Goal: Information Seeking & Learning: Learn about a topic

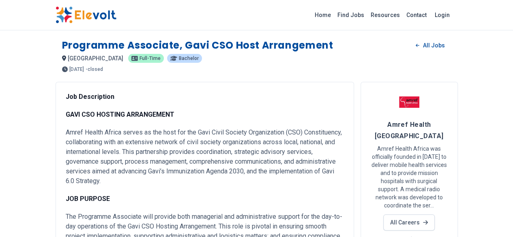
click at [367, 16] on link "Find Jobs" at bounding box center [350, 15] width 33 height 13
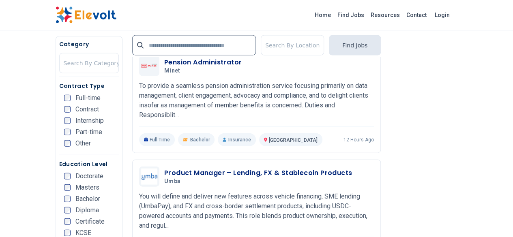
scroll to position [968, 0]
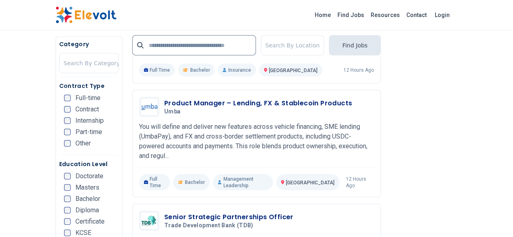
drag, startPoint x: 518, startPoint y: 115, endPoint x: 330, endPoint y: 7, distance: 216.6
click at [330, 7] on div "Home Find Jobs Resources Contact Login" at bounding box center [256, 14] width 415 height 17
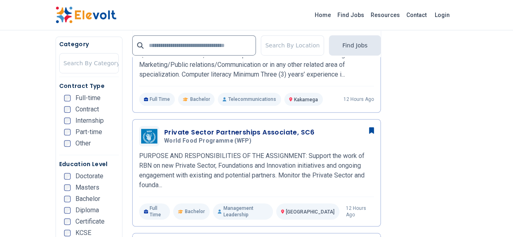
scroll to position [246, 0]
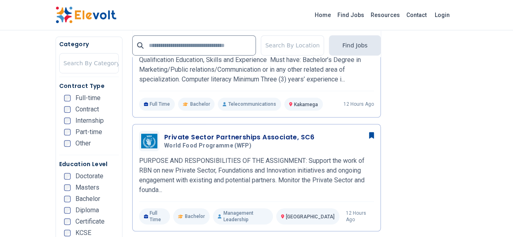
click at [208, 137] on h3 "Private Sector Partnerships Associate, SC6" at bounding box center [239, 138] width 150 height 10
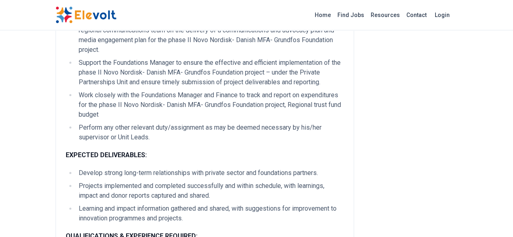
scroll to position [392, 0]
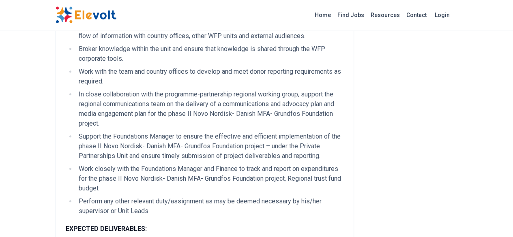
scroll to position [353, 0]
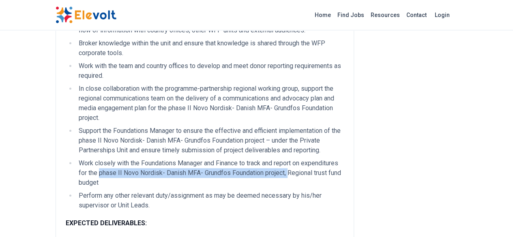
drag, startPoint x: 318, startPoint y: 96, endPoint x: 178, endPoint y: 105, distance: 140.6
click at [178, 158] on li "Work closely with the Foundations Manager and Finance to track and report on ex…" at bounding box center [210, 172] width 268 height 29
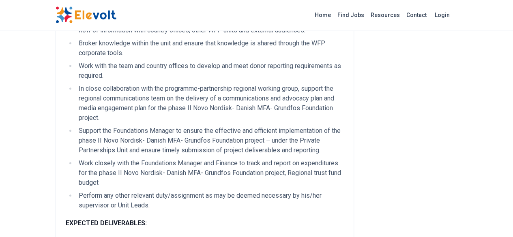
click at [344, 158] on li "Work closely with the Foundations Manager and Finance to track and report on ex…" at bounding box center [210, 172] width 268 height 29
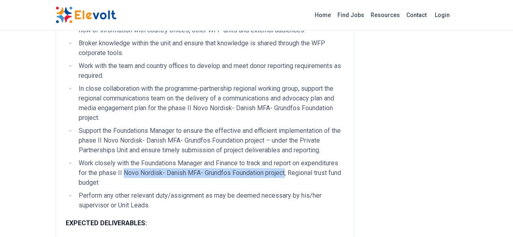
drag, startPoint x: 341, startPoint y: 94, endPoint x: 176, endPoint y: 106, distance: 165.8
click at [176, 158] on li "Work closely with the Foundations Manager and Finance to track and report on ex…" at bounding box center [210, 172] width 268 height 29
copy li "Novo Nordisk- Danish MFA- Grundfos Foundation project"
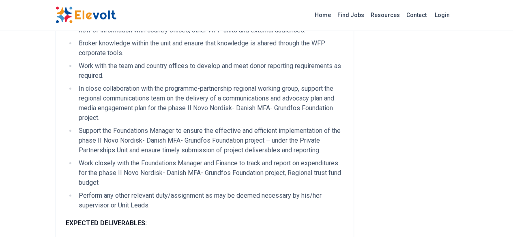
click at [180, 147] on div "PURPOSE AND RESPONSIBILITIES OF THE ASSIGNMENT: Support the work of RBN on new …" at bounding box center [205, 62] width 278 height 647
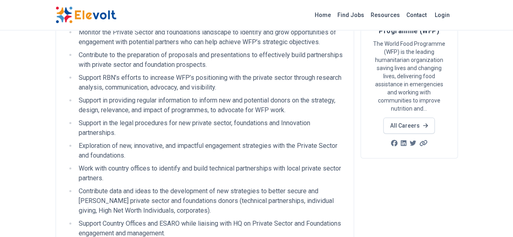
scroll to position [0, 0]
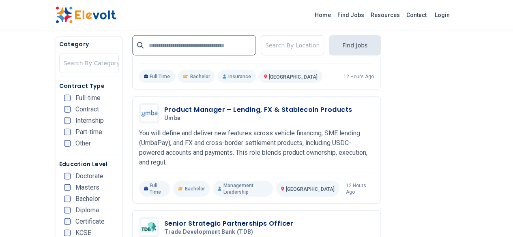
scroll to position [971, 0]
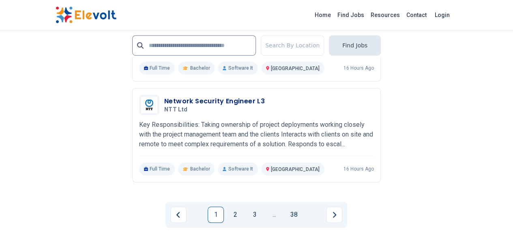
click at [236, 207] on link "2" at bounding box center [235, 215] width 16 height 16
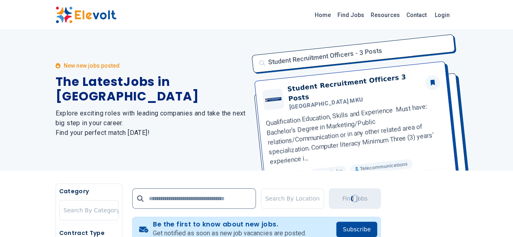
scroll to position [0, 0]
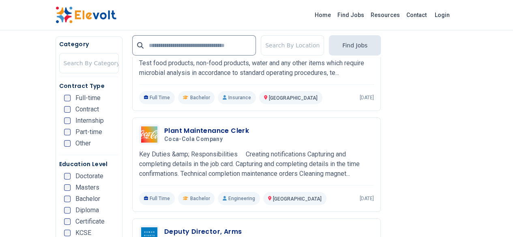
scroll to position [1419, 0]
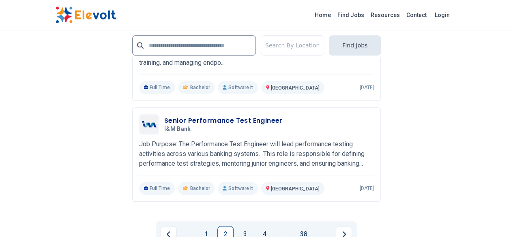
click at [246, 226] on link "3" at bounding box center [245, 234] width 16 height 16
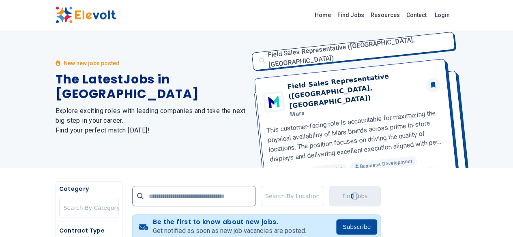
scroll to position [0, 0]
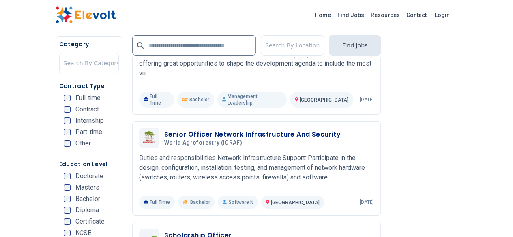
scroll to position [1376, 0]
click at [180, 231] on h3 "Scholarship Officer" at bounding box center [198, 236] width 68 height 10
